Goal: Information Seeking & Learning: Learn about a topic

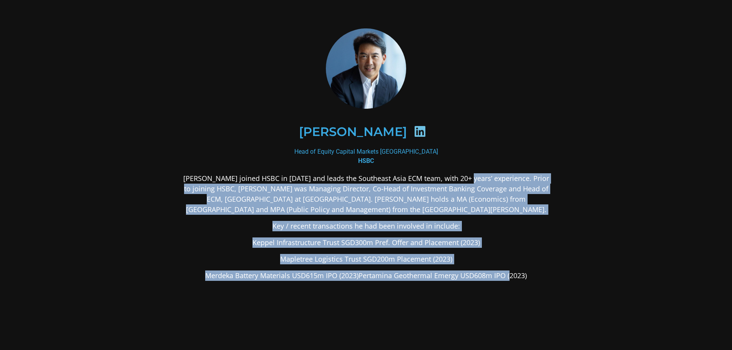
drag, startPoint x: 468, startPoint y: 171, endPoint x: 510, endPoint y: 282, distance: 118.5
click at [510, 282] on div "[PERSON_NAME] Head of Equity Capital Markets [GEOGRAPHIC_DATA] HSBC [PERSON_NAM…" at bounding box center [366, 215] width 374 height 374
click at [510, 282] on div "[PERSON_NAME] joined HSBC in [DATE] and leads the Southeast Asia ECM team, with…" at bounding box center [366, 287] width 374 height 229
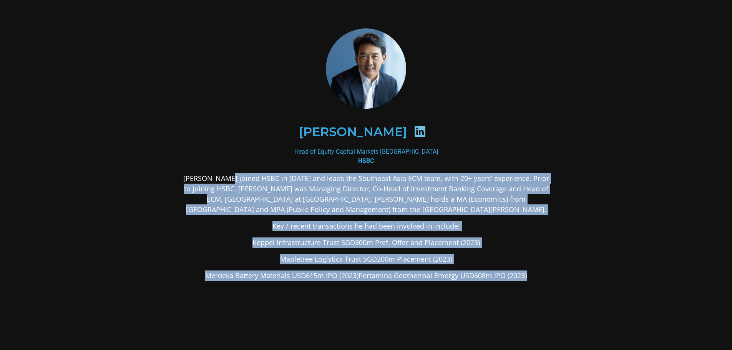
drag, startPoint x: 507, startPoint y: 267, endPoint x: 228, endPoint y: 177, distance: 292.6
click at [228, 177] on section "[PERSON_NAME] Head of Equity Capital Markets [GEOGRAPHIC_DATA] HSBC [PERSON_NAM…" at bounding box center [366, 215] width 732 height 431
click at [228, 177] on p "[PERSON_NAME] joined HSBC in [DATE] and leads the Southeast Asia ECM team, with…" at bounding box center [366, 194] width 374 height 42
drag, startPoint x: 195, startPoint y: 175, endPoint x: 681, endPoint y: 317, distance: 506.4
click at [681, 317] on section "[PERSON_NAME] Head of Equity Capital Markets [GEOGRAPHIC_DATA] HSBC [PERSON_NAM…" at bounding box center [366, 215] width 732 height 431
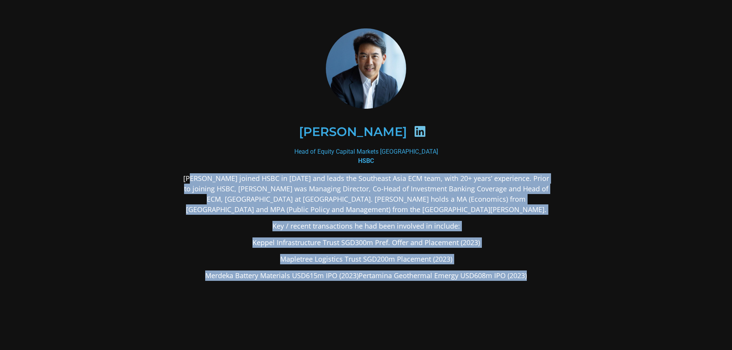
click at [607, 282] on section "[PERSON_NAME] Head of Equity Capital Markets [GEOGRAPHIC_DATA] HSBC [PERSON_NAM…" at bounding box center [366, 215] width 732 height 431
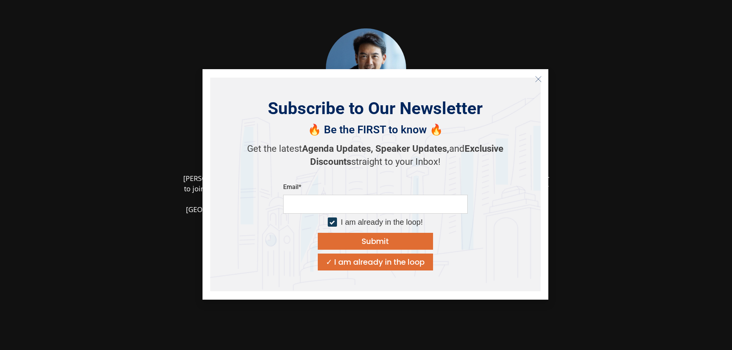
click at [540, 85] on button "Close" at bounding box center [538, 79] width 12 height 12
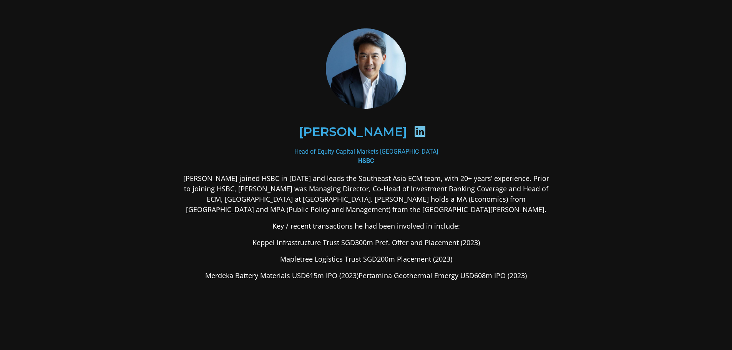
click at [356, 151] on div "Head of Equity Capital Markets [GEOGRAPHIC_DATA] HSBC" at bounding box center [366, 156] width 374 height 18
drag, startPoint x: 376, startPoint y: 158, endPoint x: 404, endPoint y: 139, distance: 33.7
click at [377, 159] on div "Head of Equity Capital Markets [GEOGRAPHIC_DATA] HSBC" at bounding box center [366, 156] width 374 height 18
click at [407, 139] on div at bounding box center [420, 132] width 26 height 15
click at [414, 132] on icon at bounding box center [420, 131] width 12 height 12
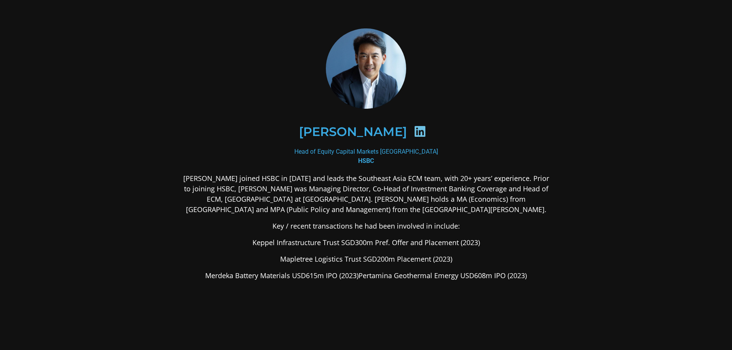
drag, startPoint x: 413, startPoint y: 231, endPoint x: 364, endPoint y: 200, distance: 57.5
click at [405, 224] on p "Key / recent transactions he had been involved in include:" at bounding box center [366, 226] width 374 height 10
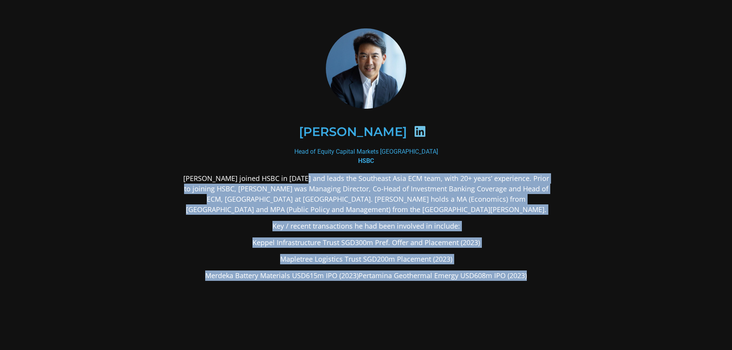
drag, startPoint x: 319, startPoint y: 190, endPoint x: 615, endPoint y: 302, distance: 316.7
click at [615, 302] on section "[PERSON_NAME] Head of Equity Capital Markets [GEOGRAPHIC_DATA] HSBC [PERSON_NAM…" at bounding box center [366, 215] width 732 height 431
drag, startPoint x: 367, startPoint y: 260, endPoint x: 70, endPoint y: 167, distance: 311.4
click at [70, 167] on section "[PERSON_NAME] Head of Equity Capital Markets [GEOGRAPHIC_DATA] HSBC [PERSON_NAM…" at bounding box center [366, 215] width 732 height 431
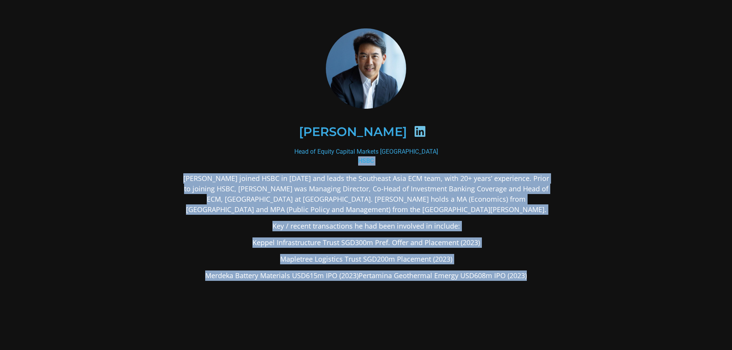
click at [88, 169] on section "[PERSON_NAME] Head of Equity Capital Markets [GEOGRAPHIC_DATA] HSBC [PERSON_NAM…" at bounding box center [366, 215] width 732 height 431
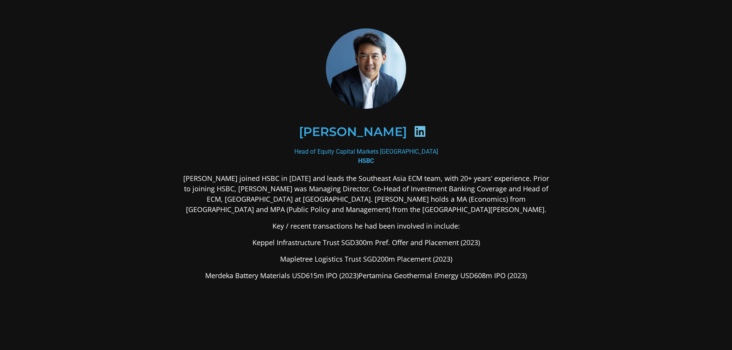
click at [194, 155] on div "Head of Equity Capital Markets [GEOGRAPHIC_DATA] HSBC" at bounding box center [366, 156] width 374 height 18
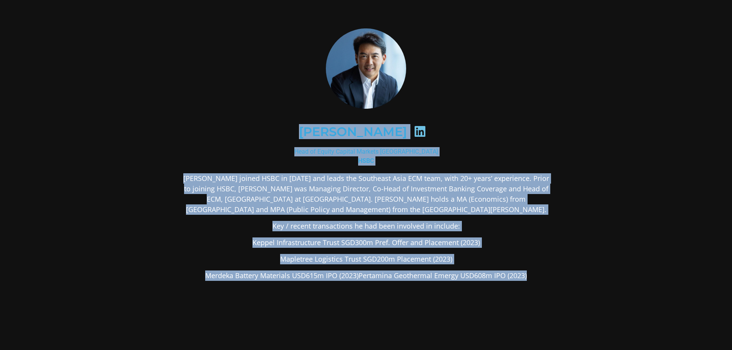
drag, startPoint x: 325, startPoint y: 133, endPoint x: 606, endPoint y: 321, distance: 337.3
click at [606, 321] on section "[PERSON_NAME] Head of Equity Capital Markets [GEOGRAPHIC_DATA] HSBC [PERSON_NAM…" at bounding box center [366, 215] width 732 height 431
click at [596, 304] on section "[PERSON_NAME] Head of Equity Capital Markets [GEOGRAPHIC_DATA] HSBC [PERSON_NAM…" at bounding box center [366, 215] width 732 height 431
drag, startPoint x: 423, startPoint y: 209, endPoint x: 246, endPoint y: 111, distance: 201.9
click at [253, 113] on div "[PERSON_NAME] Head of Equity Capital Markets [GEOGRAPHIC_DATA] HSBC [PERSON_NAM…" at bounding box center [366, 215] width 415 height 415
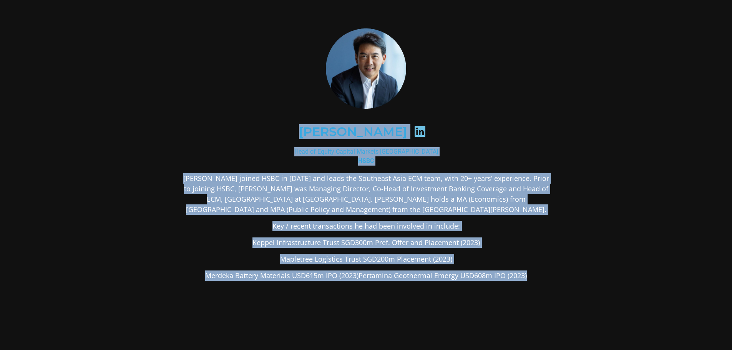
click at [246, 111] on div "[PERSON_NAME]" at bounding box center [366, 131] width 374 height 77
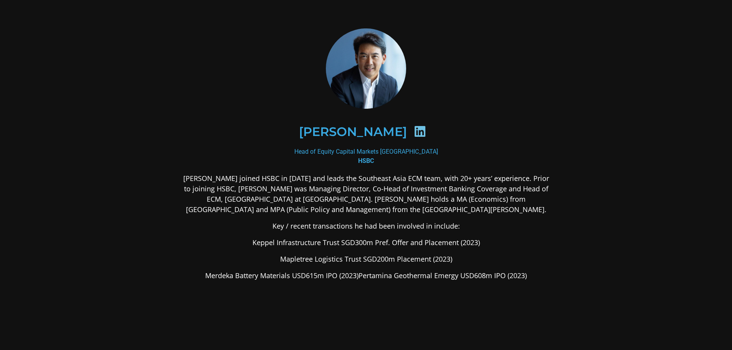
drag, startPoint x: 280, startPoint y: 130, endPoint x: 295, endPoint y: 129, distance: 15.4
click at [281, 130] on div "[PERSON_NAME]" at bounding box center [366, 132] width 336 height 40
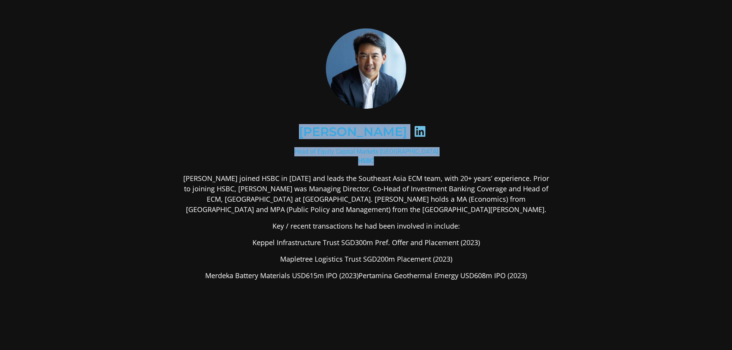
drag, startPoint x: 305, startPoint y: 128, endPoint x: 422, endPoint y: 159, distance: 121.4
click at [422, 159] on div "[PERSON_NAME] Head of Equity Capital Markets [GEOGRAPHIC_DATA] HSBC [PERSON_NAM…" at bounding box center [366, 215] width 374 height 374
copy div "[PERSON_NAME] Head of Equity Capital Markets [GEOGRAPHIC_DATA] HSBC"
